Goal: Task Accomplishment & Management: Complete application form

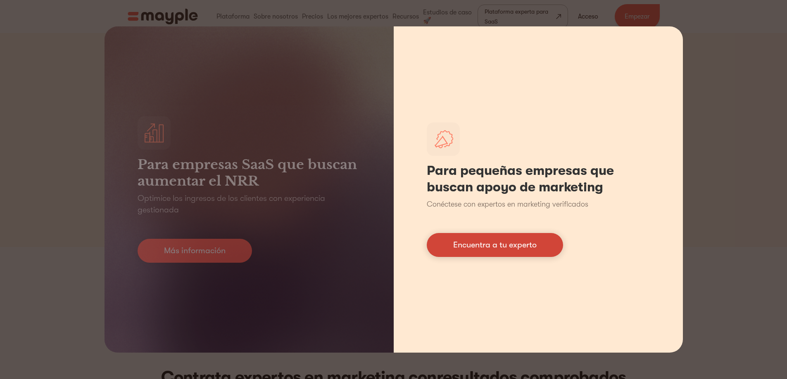
click at [484, 246] on font "Encuentra a tu experto" at bounding box center [494, 244] width 83 height 9
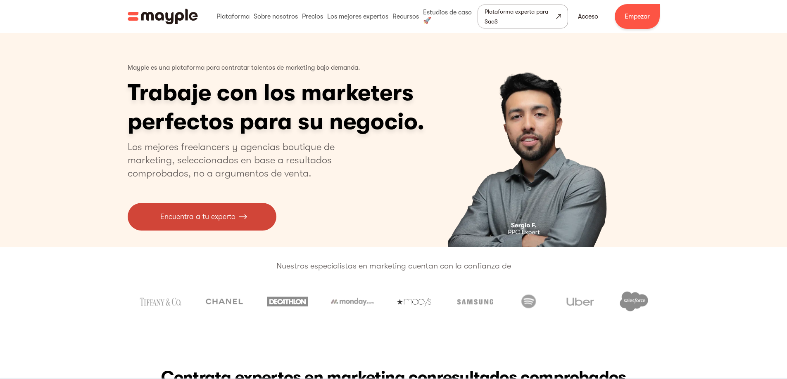
click at [228, 217] on font "Encuentra a tu experto" at bounding box center [197, 217] width 75 height 8
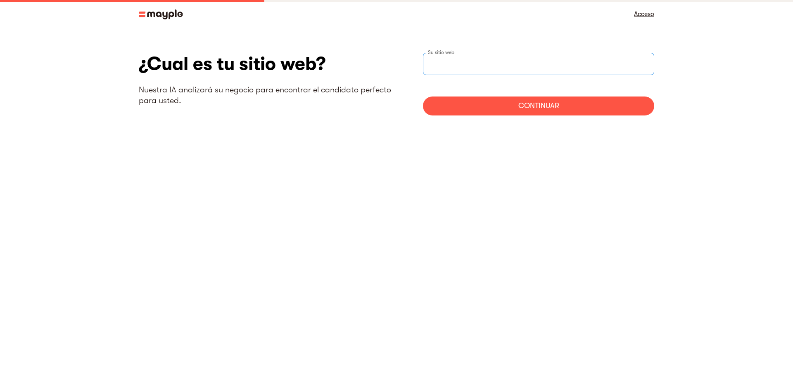
click at [504, 67] on input "Sitio web Step" at bounding box center [538, 64] width 231 height 22
type input "https://www.vissutohome.com"
drag, startPoint x: 511, startPoint y: 107, endPoint x: 518, endPoint y: 107, distance: 6.6
click at [518, 107] on div "Continuar" at bounding box center [538, 106] width 231 height 19
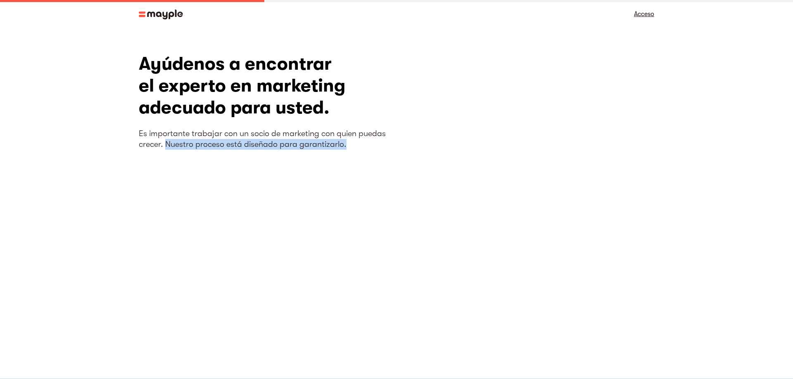
drag, startPoint x: 167, startPoint y: 143, endPoint x: 347, endPoint y: 149, distance: 180.1
click at [347, 149] on p "Es importante trabajar con un socio de marketing con quien puedas crecer. Nuest…" at bounding box center [268, 138] width 258 height 21
